Goal: Information Seeking & Learning: Learn about a topic

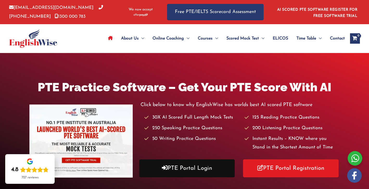
click at [190, 166] on link "PTE Portal Login" at bounding box center [187, 169] width 96 height 18
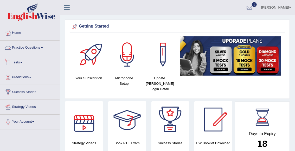
click at [34, 48] on link "Practice Questions" at bounding box center [29, 47] width 59 height 13
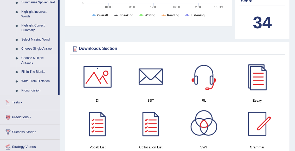
scroll to position [232, 0]
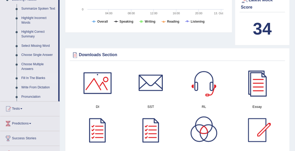
click at [36, 83] on link "Fill In The Blanks" at bounding box center [38, 78] width 39 height 9
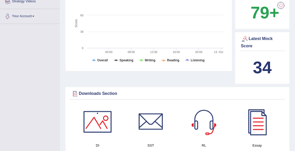
scroll to position [328, 0]
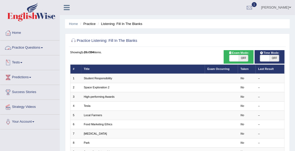
click at [23, 47] on link "Practice Questions" at bounding box center [29, 47] width 59 height 13
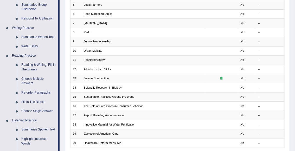
scroll to position [111, 0]
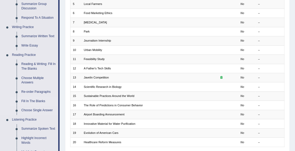
click at [37, 102] on link "Fill In The Blanks" at bounding box center [38, 101] width 39 height 9
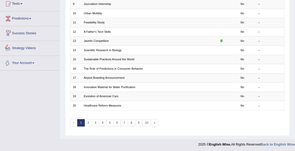
scroll to position [261, 0]
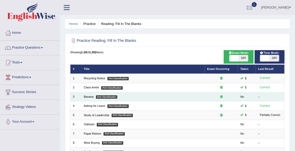
scroll to position [7, 0]
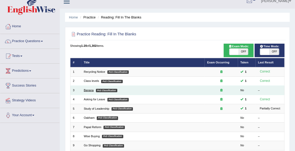
click at [88, 91] on link "Banana" at bounding box center [89, 90] width 10 height 3
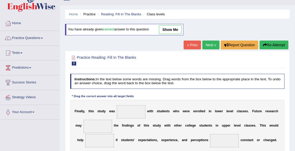
scroll to position [9, 0]
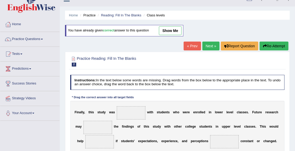
click at [212, 46] on link "Next »" at bounding box center [210, 46] width 17 height 9
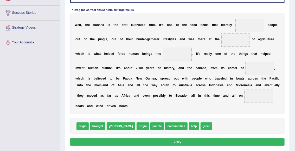
scroll to position [79, 0]
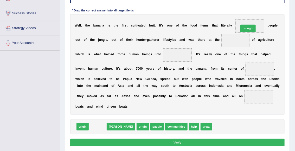
drag, startPoint x: 97, startPoint y: 128, endPoint x: 274, endPoint y: 11, distance: 211.7
click at [274, 11] on div "Instructions: In the text below some words are missing. Drag words from the box…" at bounding box center [177, 68] width 217 height 164
drag, startPoint x: 99, startPoint y: 127, endPoint x: 266, endPoint y: 45, distance: 186.2
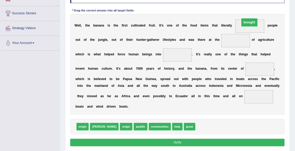
drag, startPoint x: 237, startPoint y: 41, endPoint x: 253, endPoint y: 20, distance: 26.3
drag, startPoint x: 109, startPoint y: 127, endPoint x: 259, endPoint y: 22, distance: 183.9
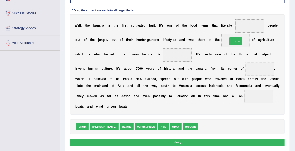
drag, startPoint x: 252, startPoint y: 25, endPoint x: 235, endPoint y: 44, distance: 26.0
click at [183, 124] on span "brought" at bounding box center [190, 127] width 15 height 8
drag, startPoint x: 173, startPoint y: 128, endPoint x: 268, endPoint y: 62, distance: 115.9
drag, startPoint x: 261, startPoint y: 71, endPoint x: 255, endPoint y: 27, distance: 44.4
click at [255, 27] on div "W e l l , t h e b a n a n a i s t h e f i r s t c u l t i v a t e d f r u i t .…" at bounding box center [177, 64] width 215 height 101
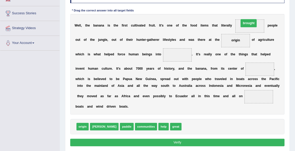
drag, startPoint x: 262, startPoint y: 67, endPoint x: 249, endPoint y: 14, distance: 55.2
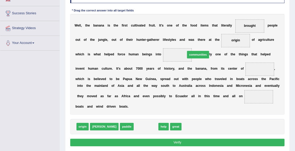
drag, startPoint x: 126, startPoint y: 126, endPoint x: 187, endPoint y: 41, distance: 104.8
click at [187, 41] on div "Instructions: In the text below some words are missing. Drag words from the box…" at bounding box center [177, 68] width 217 height 164
drag, startPoint x: 130, startPoint y: 128, endPoint x: 186, endPoint y: 43, distance: 101.9
click at [186, 43] on div "Instructions: In the text below some words are missing. Drag words from the box…" at bounding box center [177, 68] width 217 height 164
click at [135, 125] on span "communities" at bounding box center [146, 127] width 22 height 8
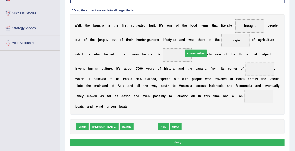
drag, startPoint x: 129, startPoint y: 125, endPoint x: 187, endPoint y: 39, distance: 104.1
click at [187, 39] on div "Instructions: In the text below some words are missing. Drag words from the box…" at bounding box center [177, 68] width 217 height 164
drag, startPoint x: 132, startPoint y: 126, endPoint x: 191, endPoint y: 42, distance: 102.9
click at [191, 42] on div "Instructions: In the text below some words are missing. Drag words from the box…" at bounding box center [177, 68] width 217 height 164
drag, startPoint x: 134, startPoint y: 126, endPoint x: 192, endPoint y: 39, distance: 104.5
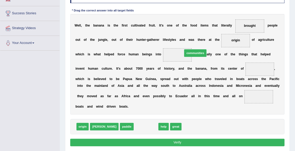
click at [192, 39] on div "Instructions: In the text below some words are missing. Drag words from the box…" at bounding box center [177, 68] width 217 height 164
drag, startPoint x: 135, startPoint y: 126, endPoint x: 285, endPoint y: 62, distance: 163.3
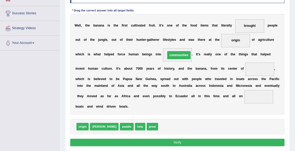
drag, startPoint x: 265, startPoint y: 68, endPoint x: 168, endPoint y: 52, distance: 97.9
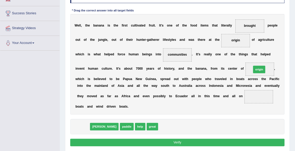
drag, startPoint x: 81, startPoint y: 127, endPoint x: 287, endPoint y: 59, distance: 217.5
click at [287, 59] on div "Practice Reading: Fill In The Blanks 3 Banana Instructions: In the text below s…" at bounding box center [177, 59] width 225 height 188
drag, startPoint x: 78, startPoint y: 128, endPoint x: 287, endPoint y: 58, distance: 220.3
click at [287, 58] on div "Practice Reading: Fill In The Blanks 3 Banana Instructions: In the text below s…" at bounding box center [177, 59] width 225 height 188
click at [264, 72] on span at bounding box center [260, 69] width 29 height 13
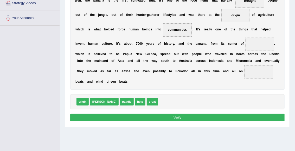
scroll to position [103, 0]
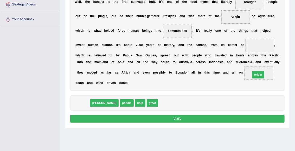
drag, startPoint x: 84, startPoint y: 103, endPoint x: 290, endPoint y: 69, distance: 208.5
click at [290, 69] on div "Practice Reading: Fill In The Blanks 3 Banana Instructions: In the text below s…" at bounding box center [177, 35] width 225 height 188
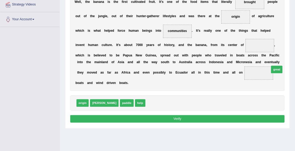
drag, startPoint x: 138, startPoint y: 104, endPoint x: 280, endPoint y: 68, distance: 146.5
drag, startPoint x: 80, startPoint y: 103, endPoint x: 278, endPoint y: 32, distance: 211.1
click at [278, 32] on div "Instructions: In the text below some words are missing. Drag words from the box…" at bounding box center [177, 44] width 217 height 164
drag, startPoint x: 84, startPoint y: 104, endPoint x: 290, endPoint y: 71, distance: 208.8
click at [290, 71] on div "Practice Reading: Fill In The Blanks 3 Banana Instructions: In the text below s…" at bounding box center [177, 35] width 225 height 188
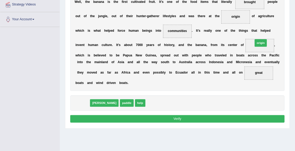
drag, startPoint x: 83, startPoint y: 106, endPoint x: 292, endPoint y: 35, distance: 221.1
click at [292, 35] on div "Home Practice Reading: Fill In The Blanks Banana « Prev Next » Report Question …" at bounding box center [177, 27] width 235 height 260
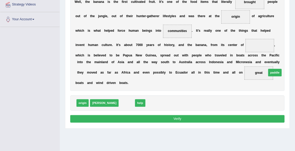
drag, startPoint x: 111, startPoint y: 104, endPoint x: 285, endPoint y: 68, distance: 178.1
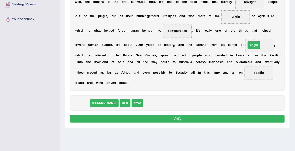
drag, startPoint x: 82, startPoint y: 103, endPoint x: 284, endPoint y: 35, distance: 212.8
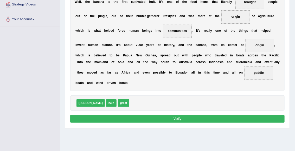
click at [176, 119] on button "Verify" at bounding box center [177, 119] width 215 height 8
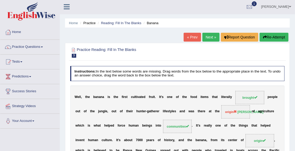
scroll to position [0, 0]
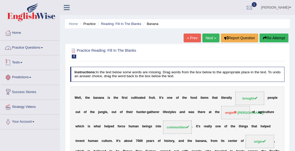
click at [28, 49] on link "Practice Questions" at bounding box center [29, 47] width 59 height 13
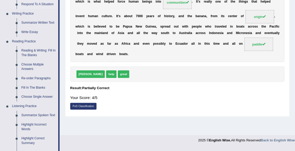
scroll to position [126, 0]
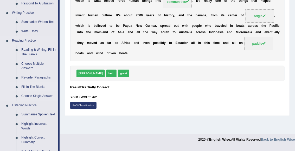
click at [35, 87] on link "Fill In The Blanks" at bounding box center [38, 87] width 39 height 9
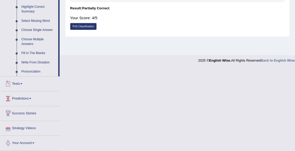
scroll to position [229, 0]
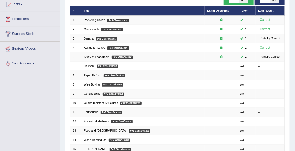
scroll to position [58, 0]
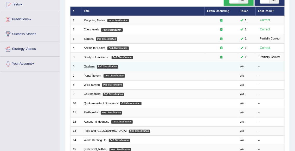
click at [90, 66] on link "Oakham" at bounding box center [89, 66] width 11 height 3
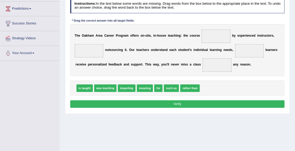
scroll to position [62, 0]
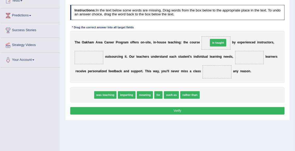
drag, startPoint x: 83, startPoint y: 95, endPoint x: 240, endPoint y: 34, distance: 168.8
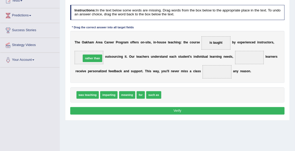
drag, startPoint x: 175, startPoint y: 95, endPoint x: 81, endPoint y: 52, distance: 103.2
drag, startPoint x: 141, startPoint y: 96, endPoint x: 236, endPoint y: 68, distance: 99.1
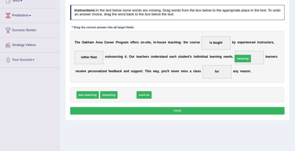
drag, startPoint x: 129, startPoint y: 95, endPoint x: 265, endPoint y: 49, distance: 144.4
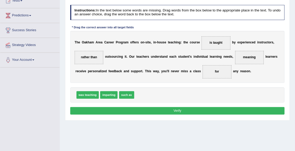
click at [177, 112] on button "Verify" at bounding box center [177, 111] width 215 height 8
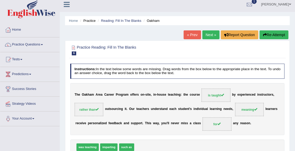
scroll to position [0, 0]
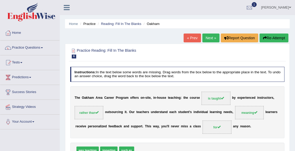
click at [211, 37] on link "Next »" at bounding box center [210, 38] width 17 height 9
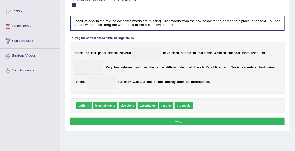
scroll to position [48, 0]
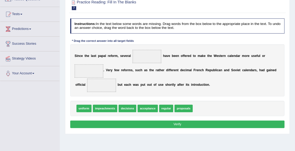
click at [187, 108] on span "proposals" at bounding box center [184, 109] width 18 height 8
drag, startPoint x: 187, startPoint y: 108, endPoint x: 149, endPoint y: 50, distance: 70.0
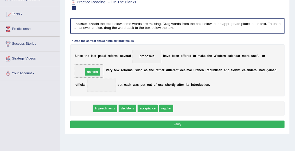
drag, startPoint x: 84, startPoint y: 107, endPoint x: 94, endPoint y: 64, distance: 44.6
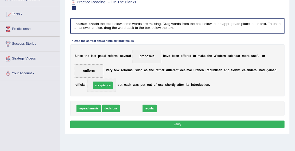
drag, startPoint x: 134, startPoint y: 109, endPoint x: 101, endPoint y: 83, distance: 42.6
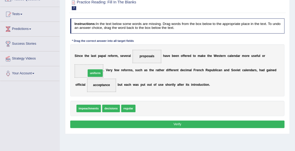
drag, startPoint x: 144, startPoint y: 109, endPoint x: 86, endPoint y: 67, distance: 71.2
drag, startPoint x: 132, startPoint y: 111, endPoint x: 89, endPoint y: 68, distance: 60.9
drag, startPoint x: 126, startPoint y: 109, endPoint x: 87, endPoint y: 65, distance: 59.2
click at [138, 123] on button "Verify" at bounding box center [177, 125] width 215 height 8
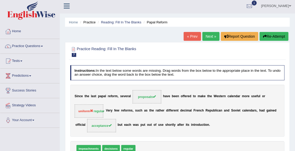
scroll to position [0, 0]
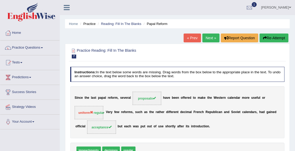
click at [210, 39] on link "Next »" at bounding box center [210, 38] width 17 height 9
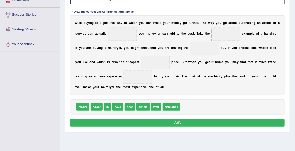
scroll to position [78, 0]
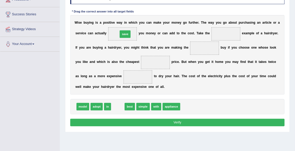
drag, startPoint x: 118, startPoint y: 107, endPoint x: 126, endPoint y: 22, distance: 85.5
click at [126, 22] on div "Instructions: In the text below some words are missing. Drag words from the box…" at bounding box center [177, 58] width 217 height 143
drag, startPoint x: 119, startPoint y: 108, endPoint x: 125, endPoint y: 22, distance: 86.1
click at [125, 22] on div "Instructions: In the text below some words are missing. Drag words from the box…" at bounding box center [177, 58] width 217 height 143
drag, startPoint x: 116, startPoint y: 107, endPoint x: 124, endPoint y: 16, distance: 90.7
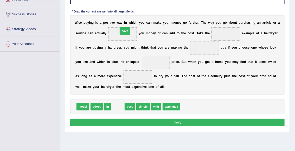
click at [124, 16] on div "Instructions: In the text below some words are missing. Drag words from the box…" at bounding box center [177, 58] width 217 height 143
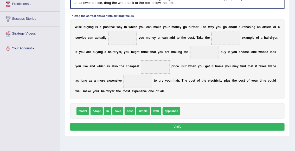
scroll to position [74, 0]
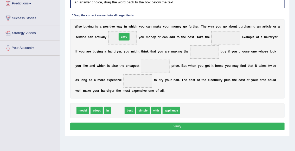
drag, startPoint x: 117, startPoint y: 109, endPoint x: 125, endPoint y: 22, distance: 87.8
click at [125, 22] on div "Instructions: In the text below some words are missing. Drag words from the box…" at bounding box center [177, 62] width 217 height 143
drag, startPoint x: 118, startPoint y: 112, endPoint x: 232, endPoint y: 29, distance: 141.0
drag, startPoint x: 224, startPoint y: 39, endPoint x: 103, endPoint y: 38, distance: 121.8
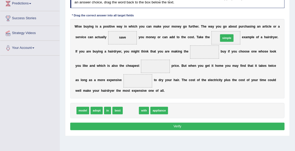
drag, startPoint x: 130, startPoint y: 111, endPoint x: 243, endPoint y: 26, distance: 141.4
click at [243, 26] on div "Instructions: In the text below some words are missing. Drag words from the box…" at bounding box center [177, 62] width 217 height 143
drag, startPoint x: 130, startPoint y: 112, endPoint x: 242, endPoint y: 24, distance: 142.4
click at [242, 24] on div "Instructions: In the text below some words are missing. Drag words from the box…" at bounding box center [177, 62] width 217 height 143
drag, startPoint x: 131, startPoint y: 112, endPoint x: 219, endPoint y: 46, distance: 110.4
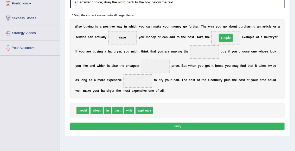
drag, startPoint x: 203, startPoint y: 53, endPoint x: 232, endPoint y: 33, distance: 34.7
drag, startPoint x: 117, startPoint y: 112, endPoint x: 217, endPoint y: 44, distance: 120.5
click at [119, 111] on span "with" at bounding box center [117, 111] width 10 height 8
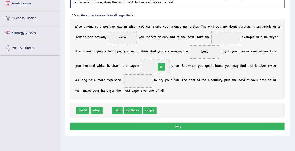
drag, startPoint x: 108, startPoint y: 111, endPoint x: 171, endPoint y: 60, distance: 81.2
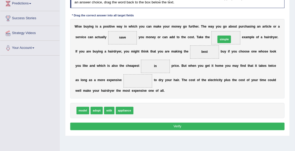
drag, startPoint x: 145, startPoint y: 112, endPoint x: 242, endPoint y: 26, distance: 129.3
click at [242, 26] on div "Instructions: In the text below some words are missing. Drag words from the box…" at bounding box center [177, 62] width 217 height 143
drag, startPoint x: 152, startPoint y: 99, endPoint x: 240, endPoint y: 23, distance: 116.8
click at [240, 23] on div "Instructions: In the text below some words are missing. Drag words from the box…" at bounding box center [177, 62] width 217 height 143
drag, startPoint x: 142, startPoint y: 114, endPoint x: 143, endPoint y: 83, distance: 31.5
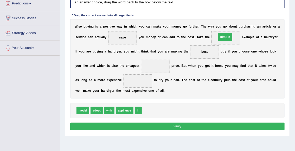
drag, startPoint x: 138, startPoint y: 81, endPoint x: 241, endPoint y: 30, distance: 114.7
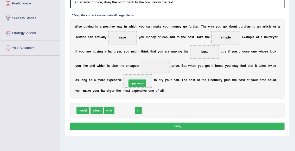
drag, startPoint x: 124, startPoint y: 112, endPoint x: 138, endPoint y: 77, distance: 37.6
drag, startPoint x: 120, startPoint y: 111, endPoint x: 166, endPoint y: 60, distance: 68.6
click at [136, 126] on button "Verify" at bounding box center [177, 127] width 215 height 8
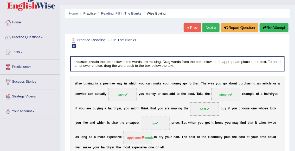
scroll to position [6, 0]
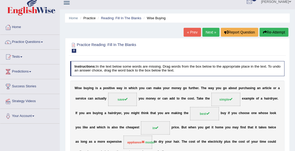
click at [210, 33] on link "Next »" at bounding box center [210, 32] width 17 height 9
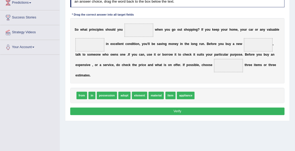
scroll to position [73, 0]
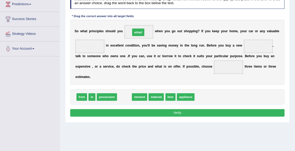
drag, startPoint x: 124, startPoint y: 97, endPoint x: 140, endPoint y: 22, distance: 76.6
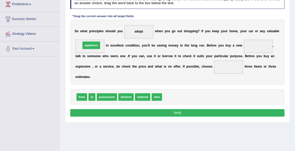
drag, startPoint x: 171, startPoint y: 97, endPoint x: 75, endPoint y: 36, distance: 113.1
drag, startPoint x: 109, startPoint y: 98, endPoint x: 91, endPoint y: 38, distance: 62.1
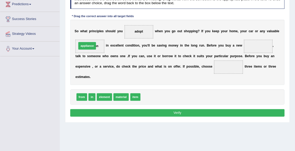
drag, startPoint x: 150, startPoint y: 98, endPoint x: 77, endPoint y: 38, distance: 94.0
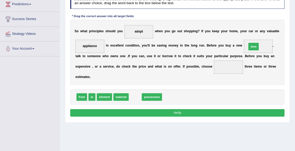
drag, startPoint x: 135, startPoint y: 97, endPoint x: 274, endPoint y: 38, distance: 151.4
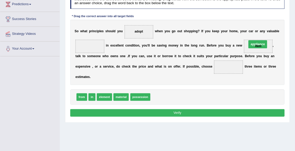
drag, startPoint x: 90, startPoint y: 47, endPoint x: 288, endPoint y: 45, distance: 197.8
click at [288, 45] on div "Practice Reading: Fill In The Blanks 9 Go Shopping Instructions: In the text be…" at bounding box center [177, 47] width 225 height 152
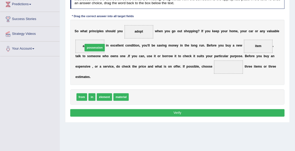
drag, startPoint x: 141, startPoint y: 98, endPoint x: 87, endPoint y: 40, distance: 79.6
drag, startPoint x: 138, startPoint y: 99, endPoint x: 273, endPoint y: 40, distance: 148.1
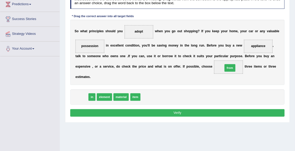
drag, startPoint x: 83, startPoint y: 97, endPoint x: 256, endPoint y: 61, distance: 177.4
click at [256, 61] on div "Instructions: In the text below some words are missing. Drag words from the box…" at bounding box center [177, 56] width 217 height 129
drag, startPoint x: 83, startPoint y: 98, endPoint x: 252, endPoint y: 62, distance: 173.7
click at [195, 115] on button "Verify" at bounding box center [177, 113] width 215 height 8
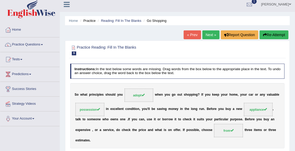
scroll to position [0, 0]
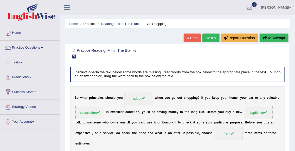
click at [213, 39] on link "Next »" at bounding box center [210, 38] width 17 height 9
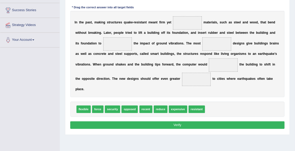
scroll to position [82, 0]
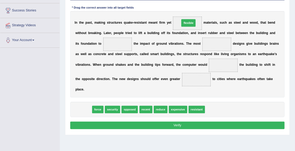
drag, startPoint x: 82, startPoint y: 109, endPoint x: 206, endPoint y: 8, distance: 160.1
click at [206, 8] on div "Instructions: In the text below some words are missing. Drag words from the box…" at bounding box center [177, 58] width 217 height 150
drag, startPoint x: 83, startPoint y: 109, endPoint x: 205, endPoint y: 7, distance: 159.6
click at [205, 7] on div "Instructions: In the text below some words are missing. Drag words from the box…" at bounding box center [177, 58] width 217 height 150
drag, startPoint x: 85, startPoint y: 111, endPoint x: 115, endPoint y: 35, distance: 81.6
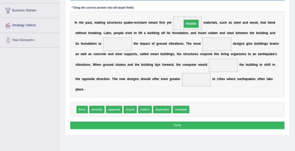
drag, startPoint x: 113, startPoint y: 43, endPoint x: 200, endPoint y: 19, distance: 89.8
drag, startPoint x: 148, startPoint y: 110, endPoint x: 108, endPoint y: 33, distance: 87.1
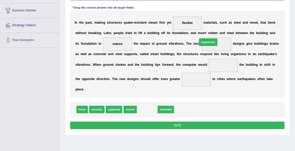
drag, startPoint x: 146, startPoint y: 109, endPoint x: 218, endPoint y: 31, distance: 106.5
click at [218, 30] on div "Instructions: In the text below some words are missing. Drag words from the box…" at bounding box center [177, 58] width 217 height 150
click at [165, 109] on span "resistant" at bounding box center [166, 110] width 16 height 8
drag, startPoint x: 146, startPoint y: 111, endPoint x: 228, endPoint y: 33, distance: 113.0
click at [228, 33] on div "Instructions: In the text below some words are missing. Drag words from the box…" at bounding box center [177, 58] width 217 height 150
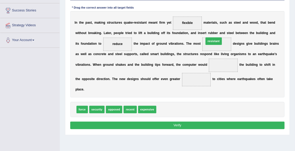
drag, startPoint x: 166, startPoint y: 111, endPoint x: 222, endPoint y: 30, distance: 98.2
click at [222, 30] on div "Instructions: In the text below some words are missing. Drag words from the box…" at bounding box center [177, 58] width 217 height 150
drag, startPoint x: 168, startPoint y: 109, endPoint x: 235, endPoint y: 58, distance: 84.3
drag, startPoint x: 227, startPoint y: 65, endPoint x: 219, endPoint y: 37, distance: 29.2
drag, startPoint x: 84, startPoint y: 108, endPoint x: 250, endPoint y: 58, distance: 173.5
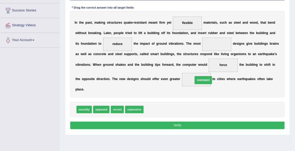
drag, startPoint x: 216, startPoint y: 44, endPoint x: 199, endPoint y: 86, distance: 45.2
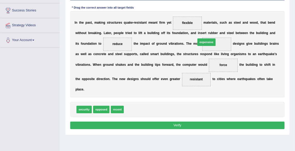
drag, startPoint x: 138, startPoint y: 110, endPoint x: 224, endPoint y: 33, distance: 115.7
click at [224, 33] on div "Instructions: In the text below some words are missing. Drag words from the box…" at bounding box center [177, 58] width 217 height 150
drag, startPoint x: 131, startPoint y: 112, endPoint x: 227, endPoint y: 35, distance: 122.9
click at [181, 126] on button "Verify" at bounding box center [177, 126] width 215 height 8
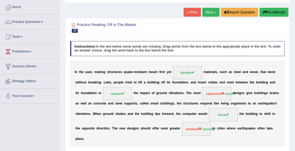
scroll to position [25, 0]
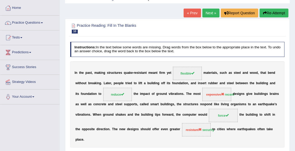
click at [210, 13] on link "Next »" at bounding box center [210, 13] width 17 height 9
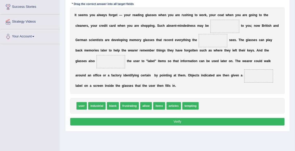
scroll to position [85, 0]
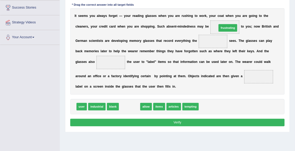
drag, startPoint x: 130, startPoint y: 107, endPoint x: 246, endPoint y: 13, distance: 148.6
click at [246, 13] on div "Instructions: In the text below some words are missing. Drag words from the box…" at bounding box center [177, 55] width 217 height 150
drag, startPoint x: 130, startPoint y: 106, endPoint x: 248, endPoint y: 10, distance: 152.3
click at [248, 10] on div "Instructions: In the text below some words are missing. Drag words from the box…" at bounding box center [177, 55] width 217 height 150
drag, startPoint x: 129, startPoint y: 105, endPoint x: 226, endPoint y: 28, distance: 123.8
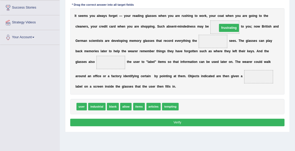
drag, startPoint x: 210, startPoint y: 42, endPoint x: 228, endPoint y: 24, distance: 25.6
click at [83, 107] on span "user" at bounding box center [82, 107] width 10 height 8
drag, startPoint x: 82, startPoint y: 108, endPoint x: 197, endPoint y: 62, distance: 123.9
click at [197, 62] on div "Instructions: In the text below some words are missing. Drag words from the box…" at bounding box center [177, 55] width 217 height 150
drag, startPoint x: 82, startPoint y: 105, endPoint x: 243, endPoint y: 28, distance: 178.3
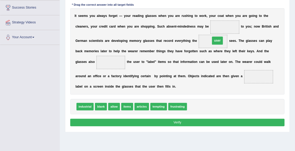
drag, startPoint x: 225, startPoint y: 28, endPoint x: 216, endPoint y: 44, distance: 18.6
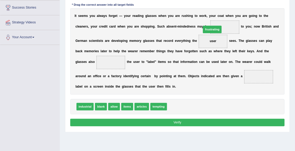
drag, startPoint x: 175, startPoint y: 106, endPoint x: 216, endPoint y: 15, distance: 99.8
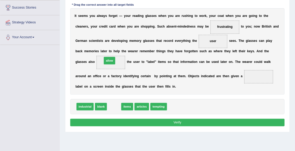
drag, startPoint x: 115, startPoint y: 108, endPoint x: 110, endPoint y: 54, distance: 54.2
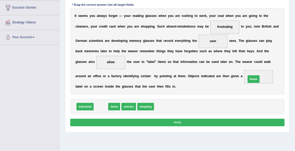
drag, startPoint x: 101, startPoint y: 108, endPoint x: 281, endPoint y: 75, distance: 182.2
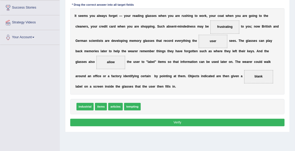
click at [216, 122] on button "Verify" at bounding box center [177, 123] width 215 height 8
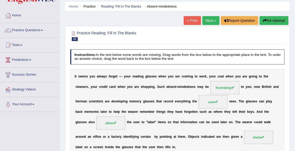
scroll to position [0, 0]
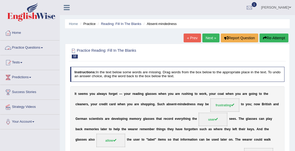
click at [27, 48] on link "Practice Questions" at bounding box center [29, 47] width 59 height 13
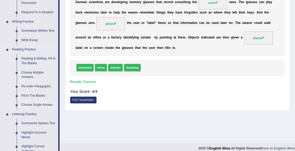
scroll to position [118, 0]
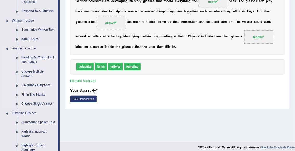
click at [35, 94] on link "Fill In The Blanks" at bounding box center [38, 94] width 39 height 9
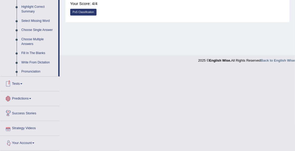
scroll to position [252, 0]
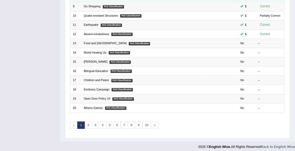
scroll to position [148, 0]
